Goal: Use online tool/utility: Utilize a website feature to perform a specific function

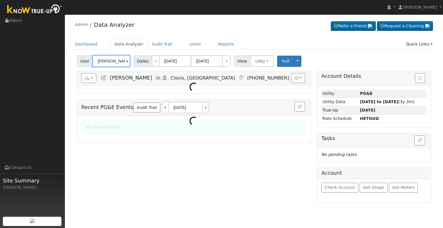
click at [112, 59] on input "[PERSON_NAME]" at bounding box center [111, 61] width 37 height 12
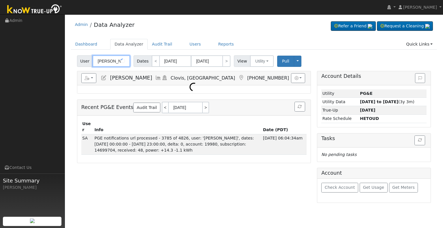
click at [112, 59] on input "[PERSON_NAME]" at bounding box center [111, 61] width 37 height 12
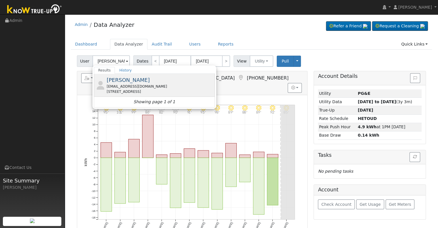
click at [142, 88] on div "[EMAIL_ADDRESS][DOMAIN_NAME]" at bounding box center [160, 86] width 107 height 5
type input "[PERSON_NAME]"
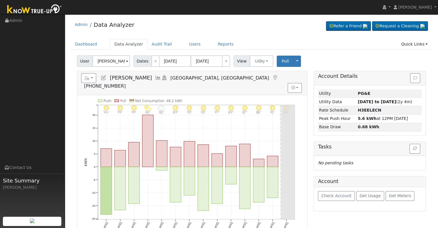
click at [155, 77] on icon at bounding box center [158, 77] width 6 height 5
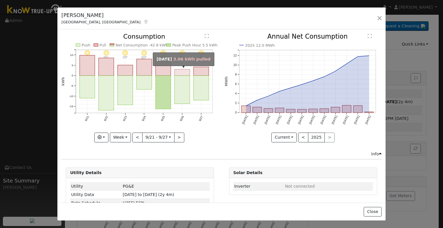
click at [181, 72] on rect "onclick=""" at bounding box center [182, 72] width 15 height 6
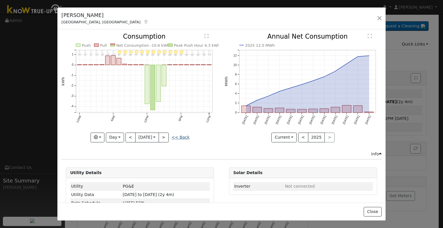
click at [176, 136] on link "<< Back" at bounding box center [180, 137] width 18 height 5
type input "[DATE]"
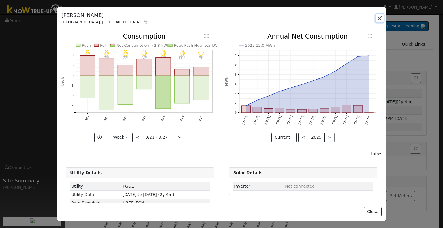
click at [377, 22] on button "button" at bounding box center [379, 18] width 8 height 8
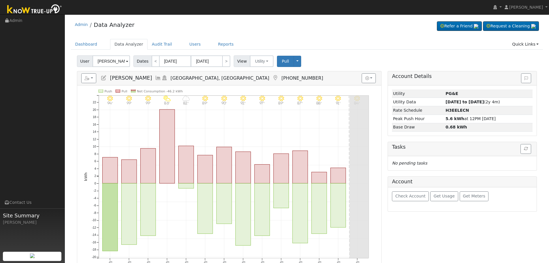
click at [155, 77] on icon at bounding box center [158, 77] width 6 height 5
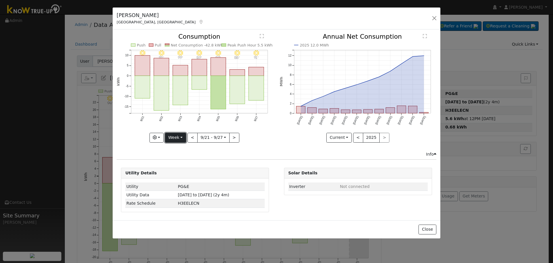
click at [175, 138] on button "Week" at bounding box center [175, 138] width 21 height 10
click at [181, 162] on link "Month" at bounding box center [185, 165] width 40 height 8
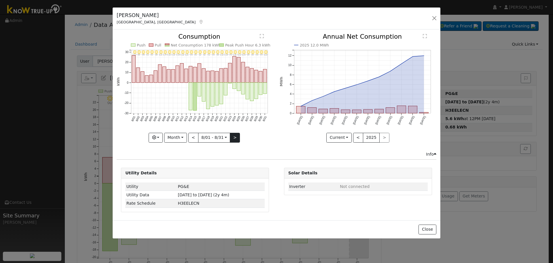
click at [239, 138] on icon "8/31 - Clear 102° 8/30 - Clear 99° 8/29 - Clear 96° 8/28 - Clear 96° 8/27 - Cle…" at bounding box center [195, 85] width 157 height 105
click at [237, 138] on button ">" at bounding box center [235, 138] width 10 height 10
type input "[DATE]"
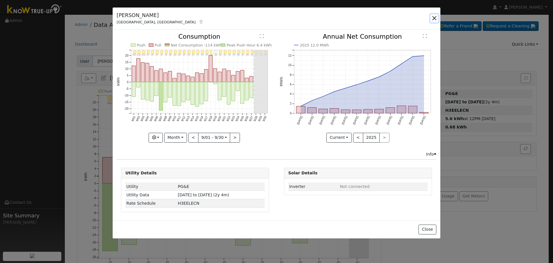
click at [437, 18] on button "button" at bounding box center [435, 18] width 8 height 8
